Goal: Obtain resource: Download file/media

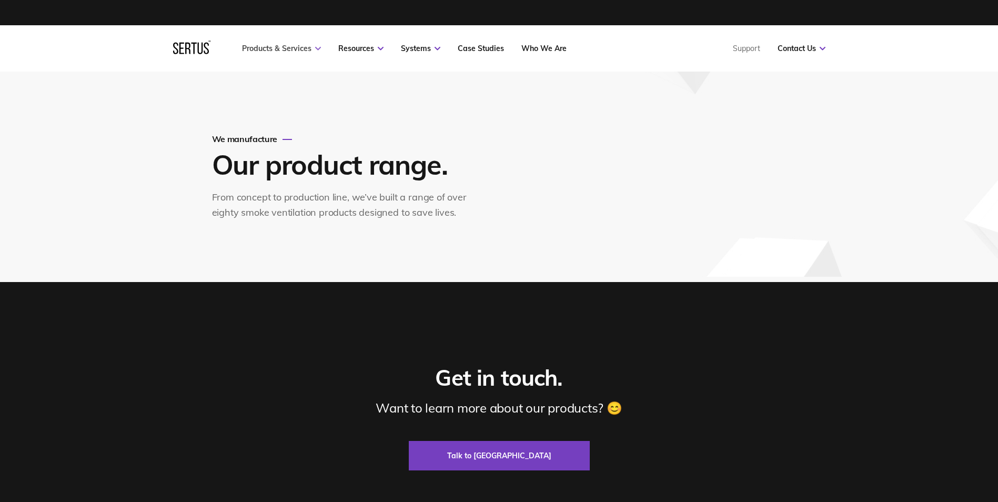
click at [281, 48] on link "Products & Services" at bounding box center [281, 48] width 79 height 9
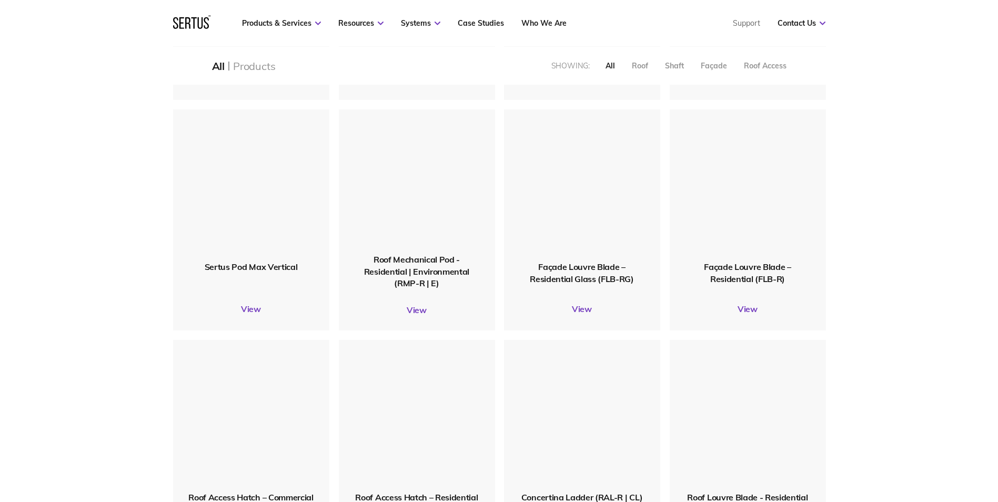
scroll to position [894, 0]
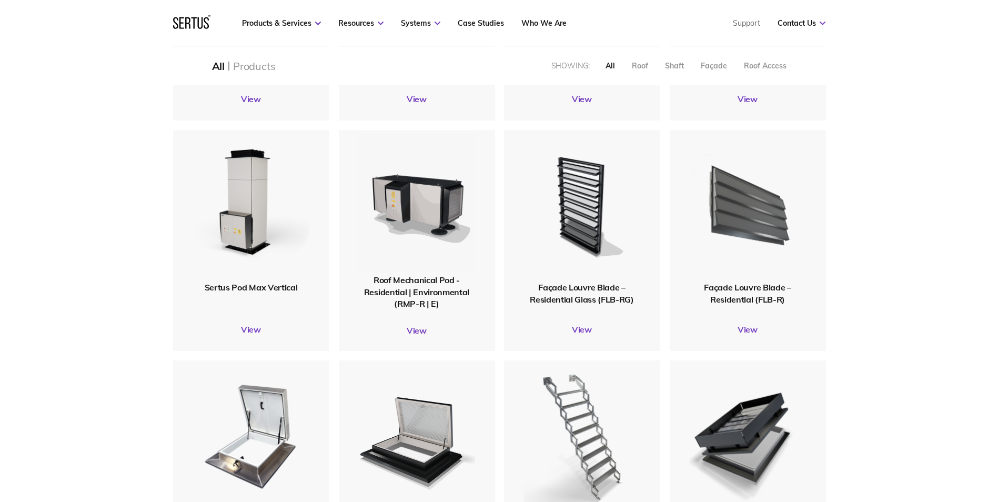
click at [723, 287] on div at bounding box center [747, 205] width 168 height 163
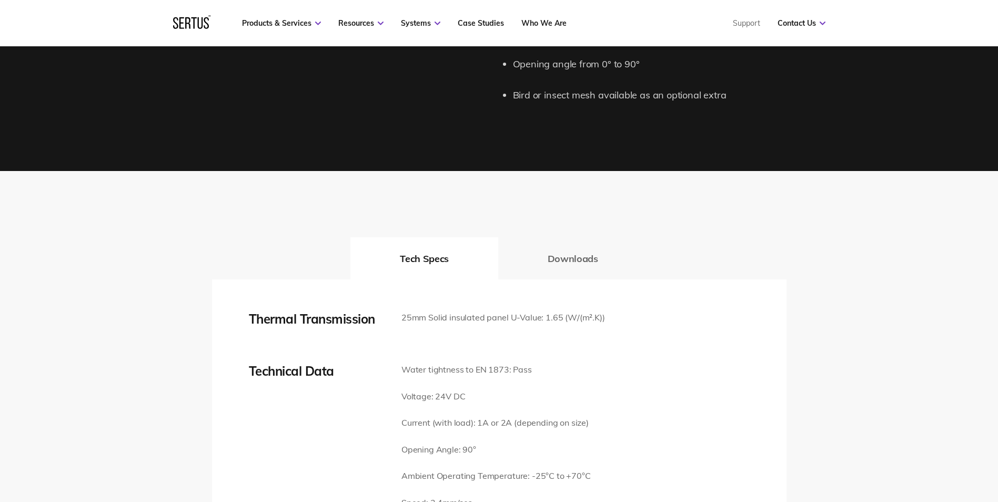
scroll to position [1368, 0]
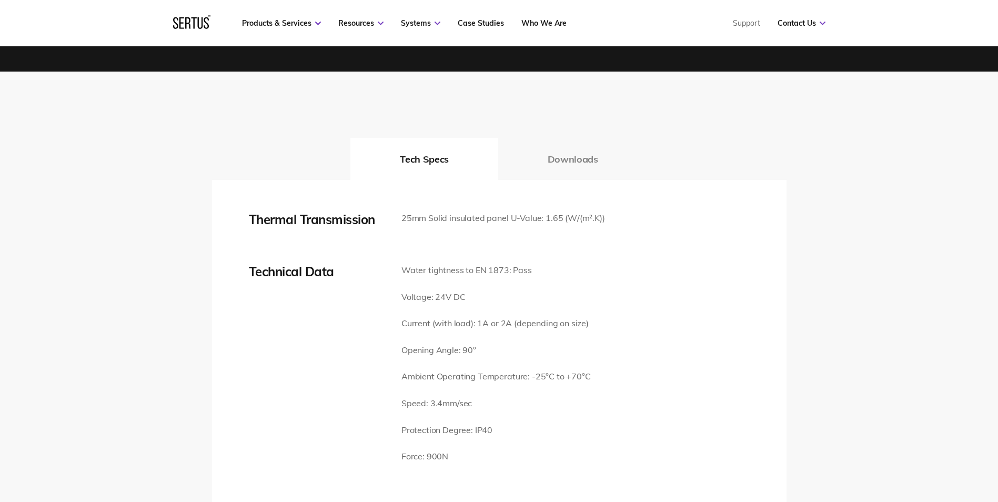
click at [566, 138] on button "Downloads" at bounding box center [572, 159] width 149 height 42
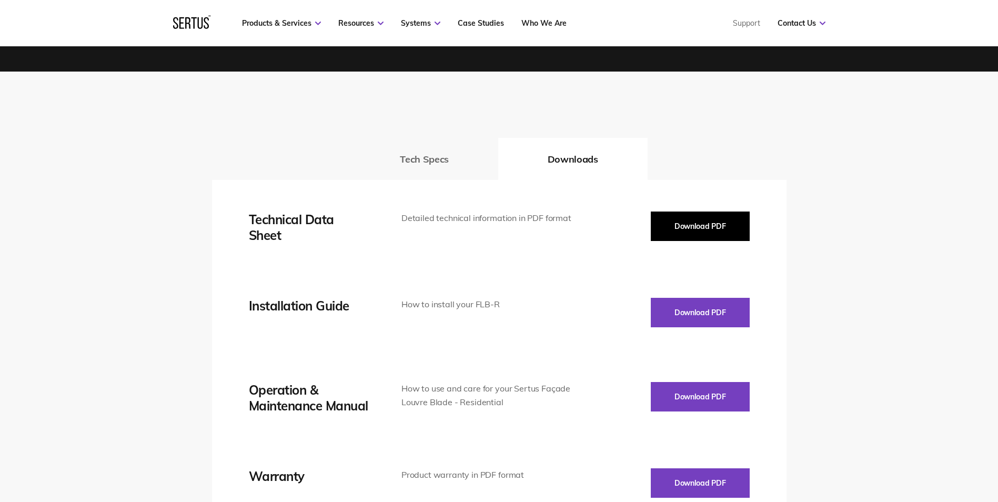
click at [663, 212] on button "Download PDF" at bounding box center [700, 226] width 99 height 29
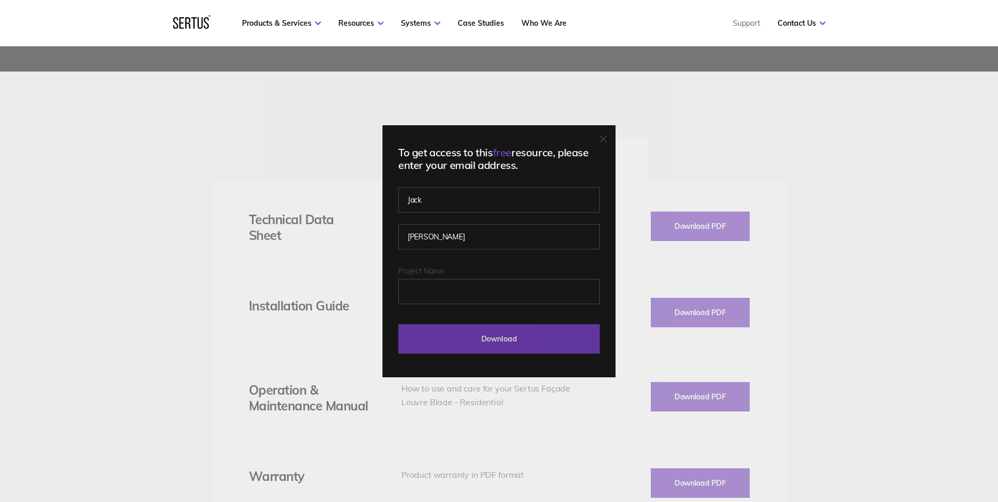
click at [470, 341] on input "Download" at bounding box center [499, 338] width 202 height 29
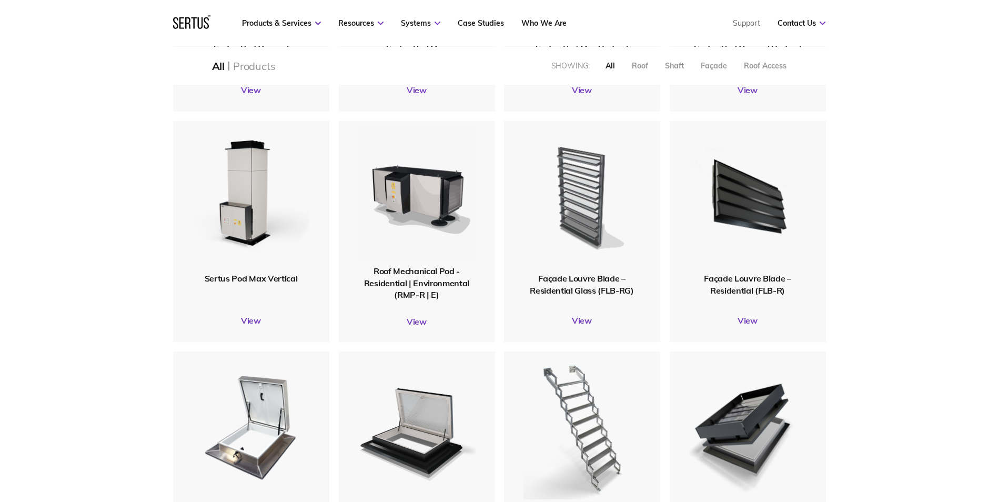
scroll to position [887, 0]
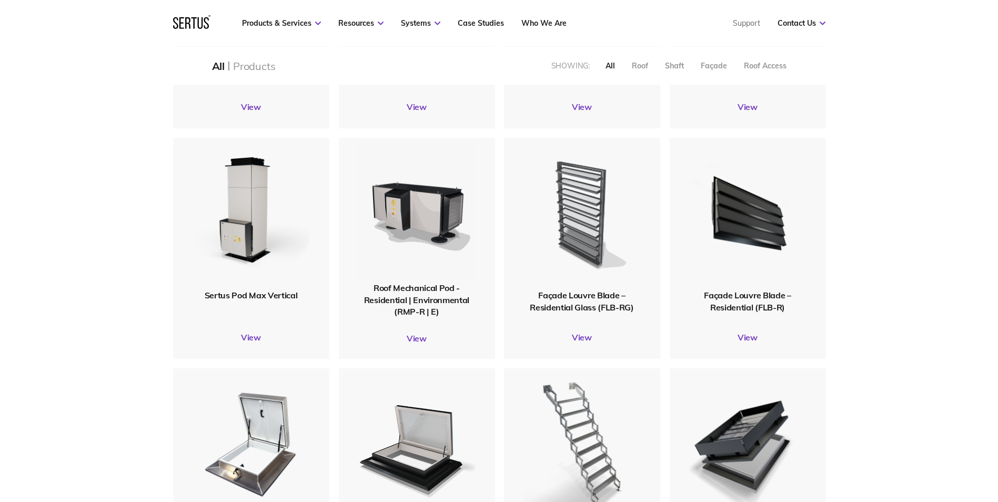
click at [599, 235] on img at bounding box center [582, 213] width 126 height 155
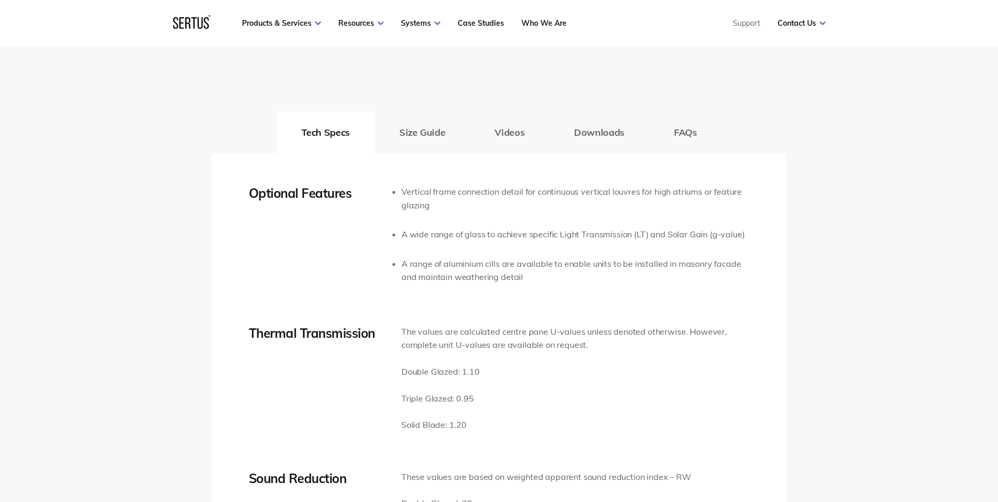
scroll to position [1684, 0]
click at [597, 133] on button "Downloads" at bounding box center [599, 130] width 100 height 42
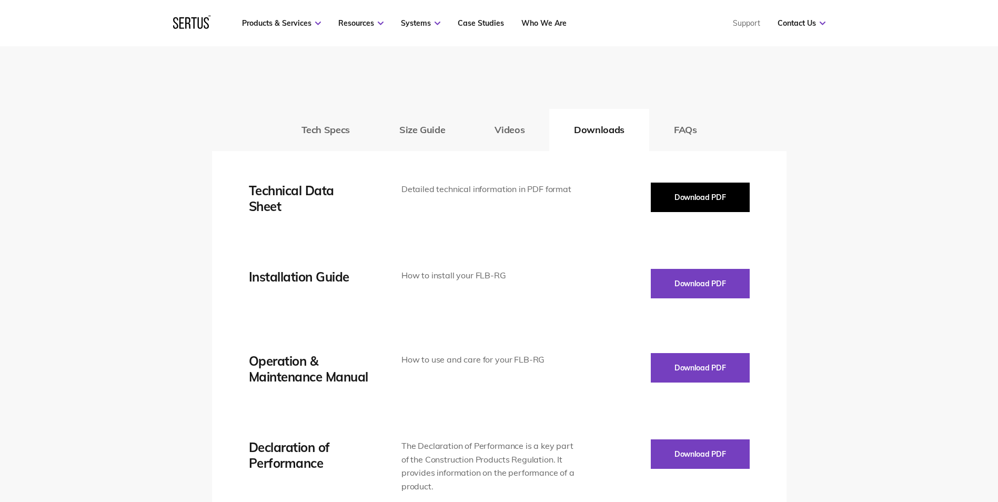
click at [692, 195] on button "Download PDF" at bounding box center [700, 197] width 99 height 29
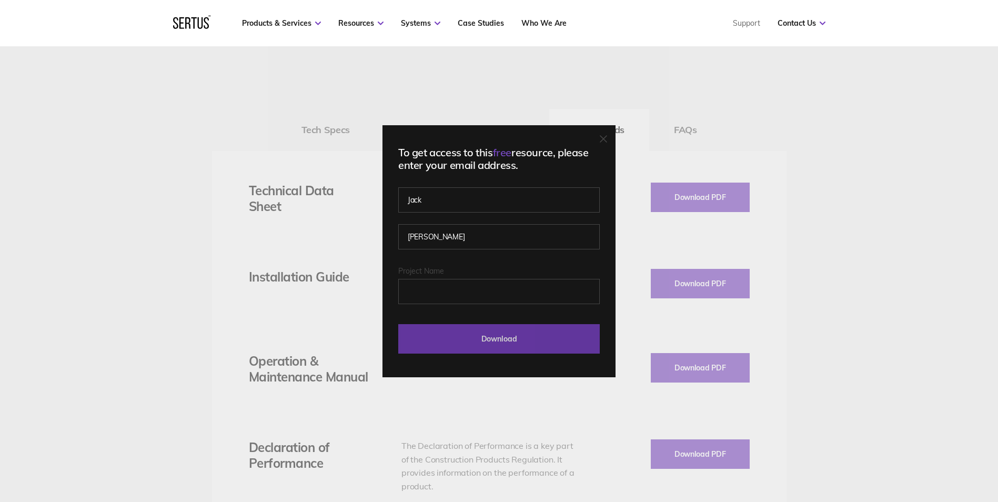
drag, startPoint x: 510, startPoint y: 336, endPoint x: 534, endPoint y: 335, distance: 23.2
click at [509, 338] on input "Download" at bounding box center [499, 338] width 202 height 29
